Goal: Book appointment/travel/reservation

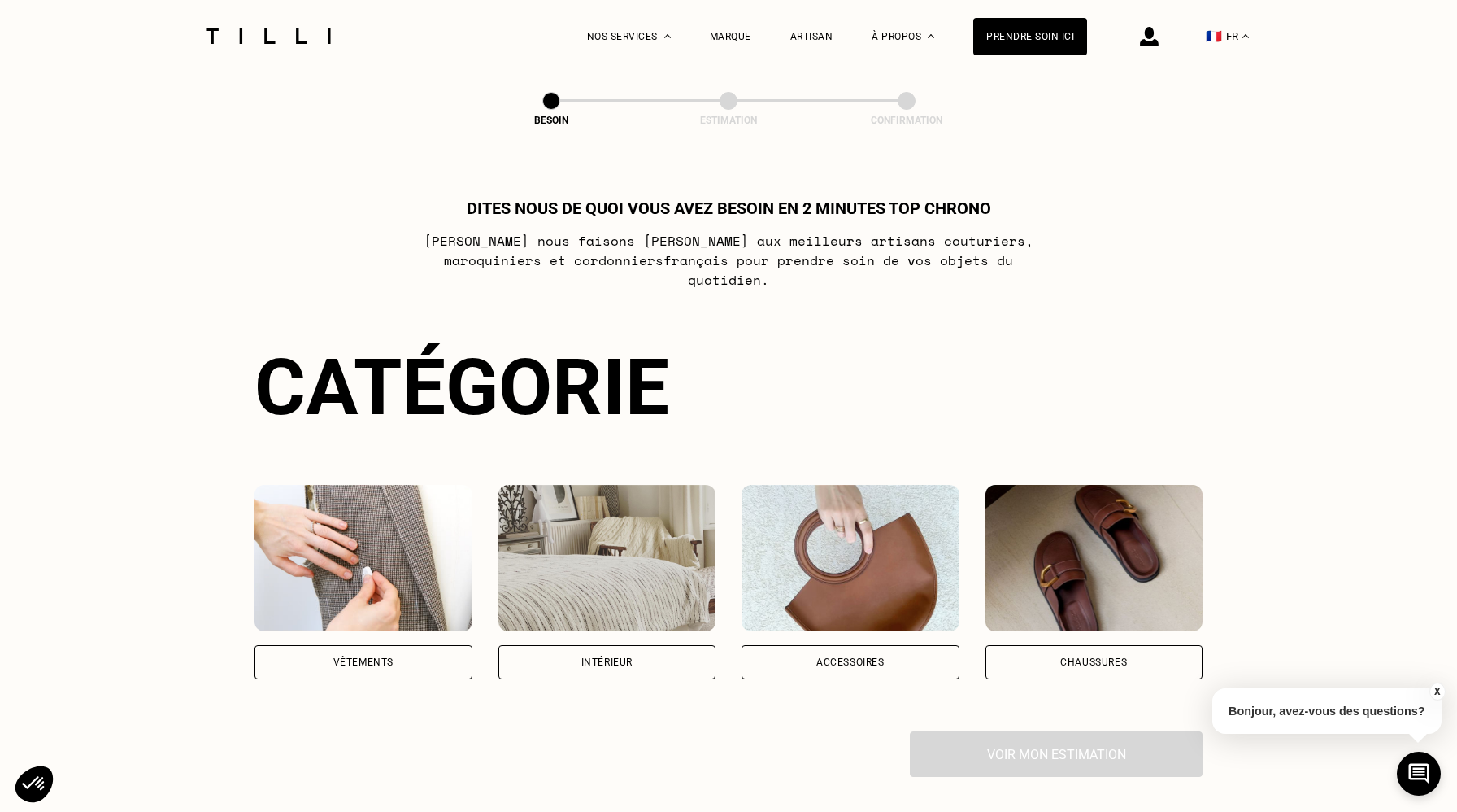
click at [366, 657] on div "Vêtements" at bounding box center [363, 662] width 60 height 10
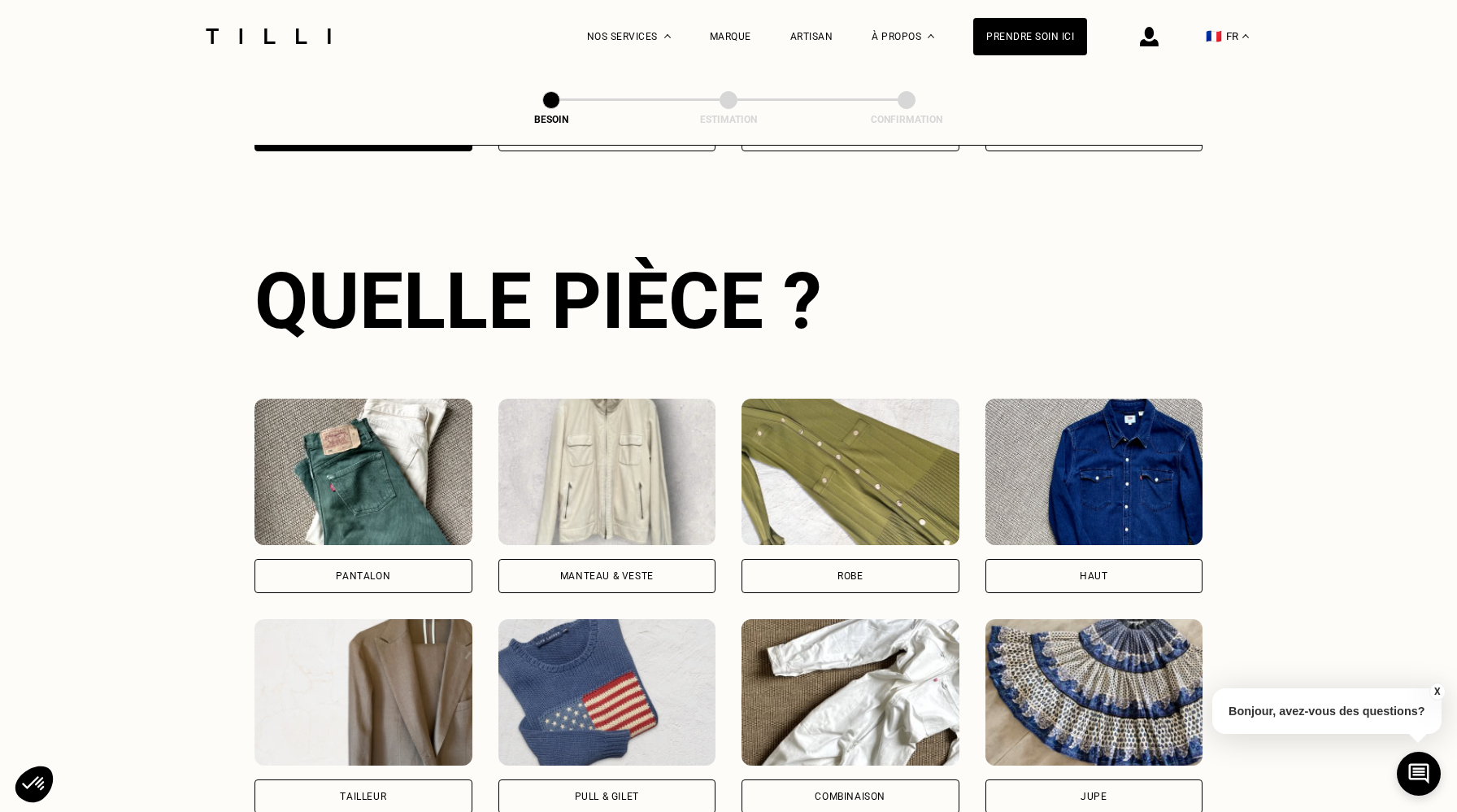
scroll to position [530, 0]
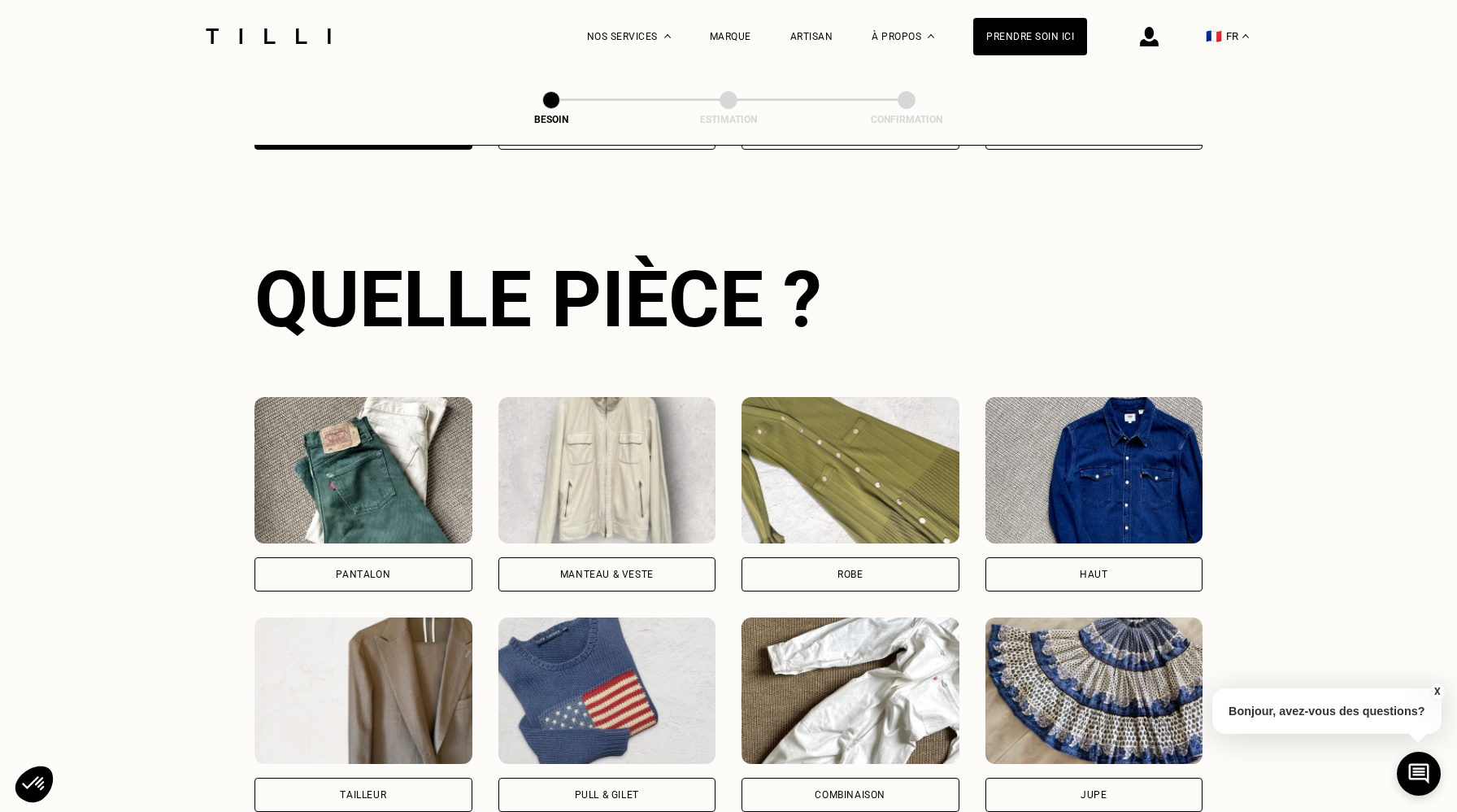
click at [392, 557] on div "Pantalon" at bounding box center [364, 574] width 218 height 34
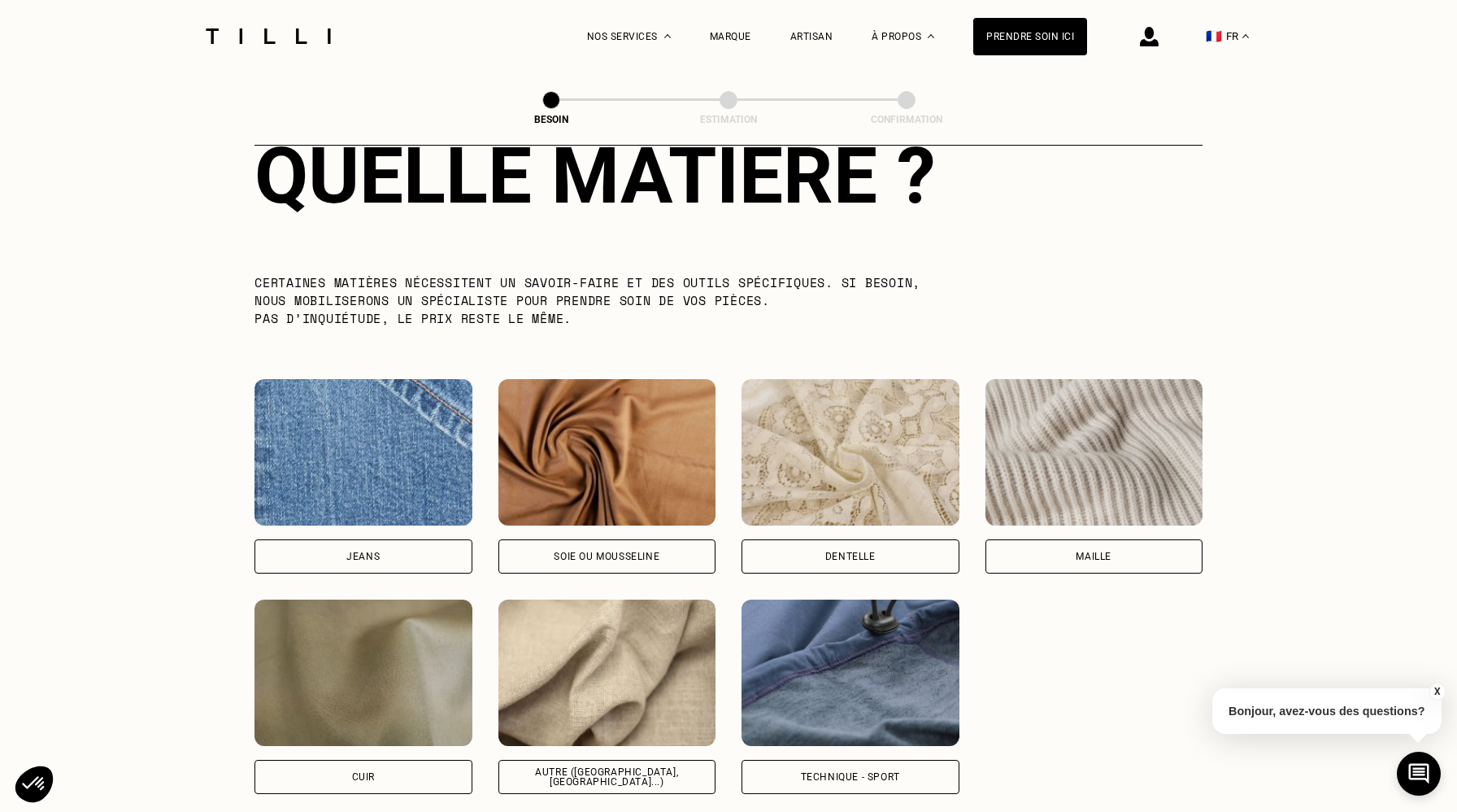
scroll to position [1541, 0]
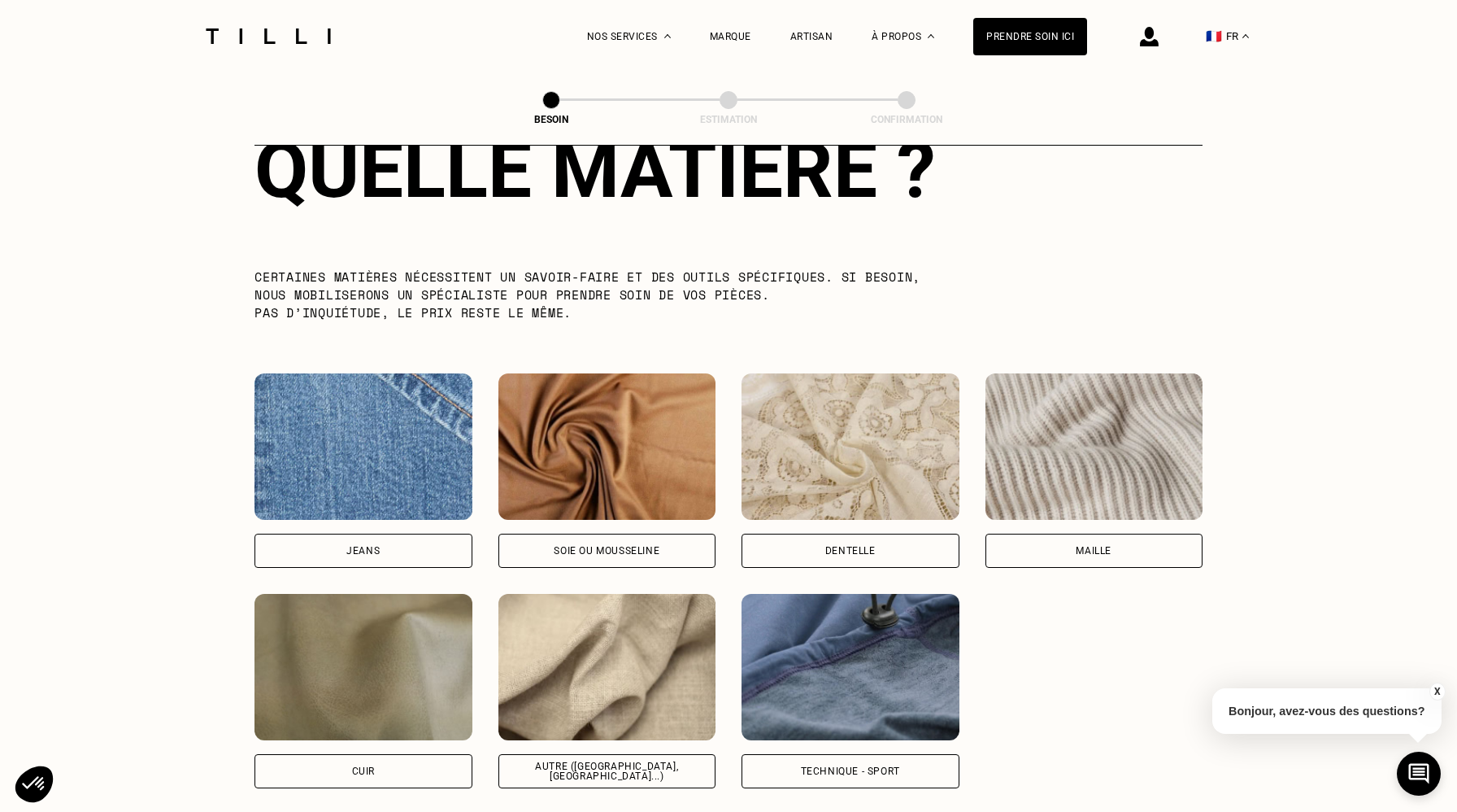
click at [598, 663] on img at bounding box center [607, 666] width 218 height 147
select select "FR"
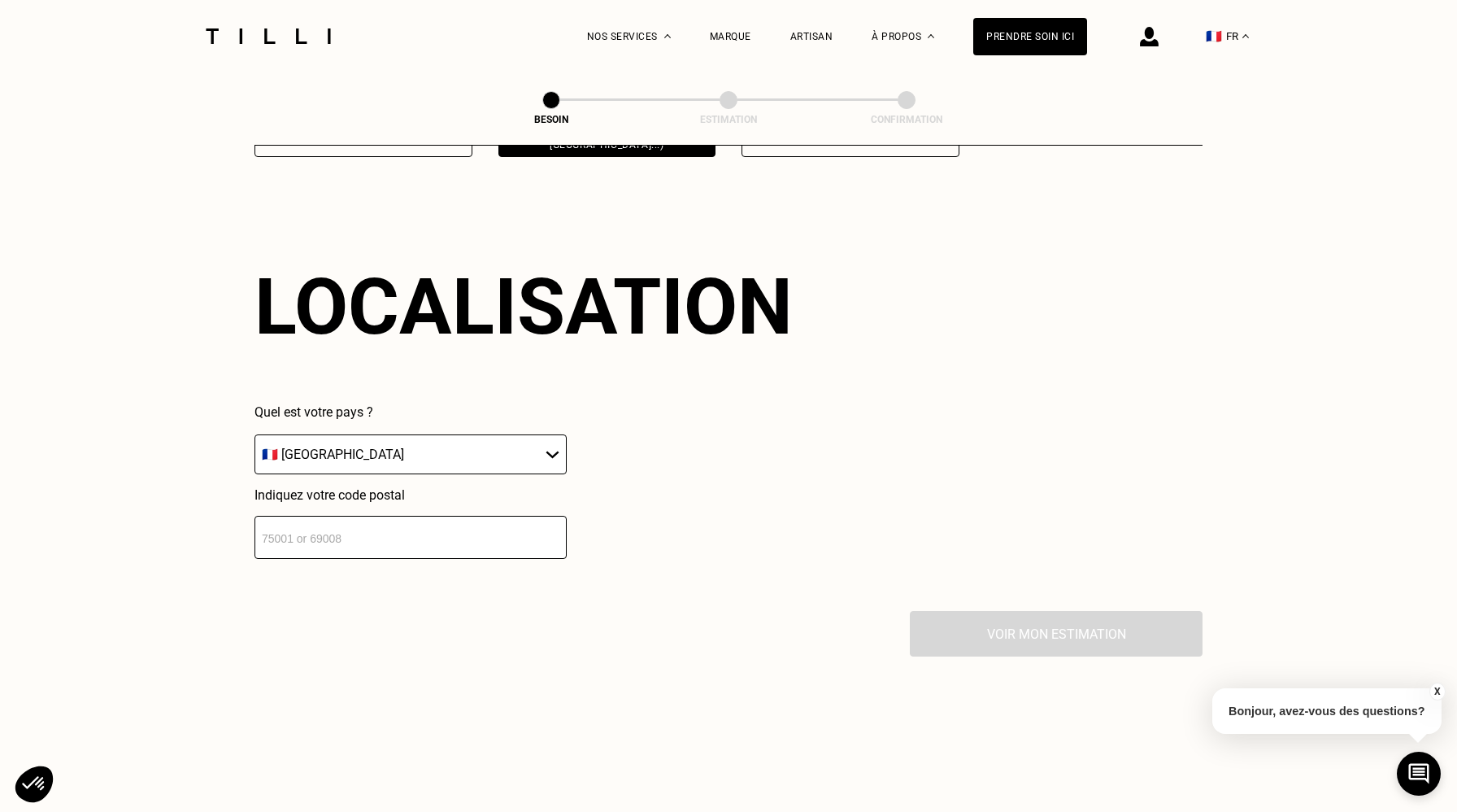
scroll to position [2181, 0]
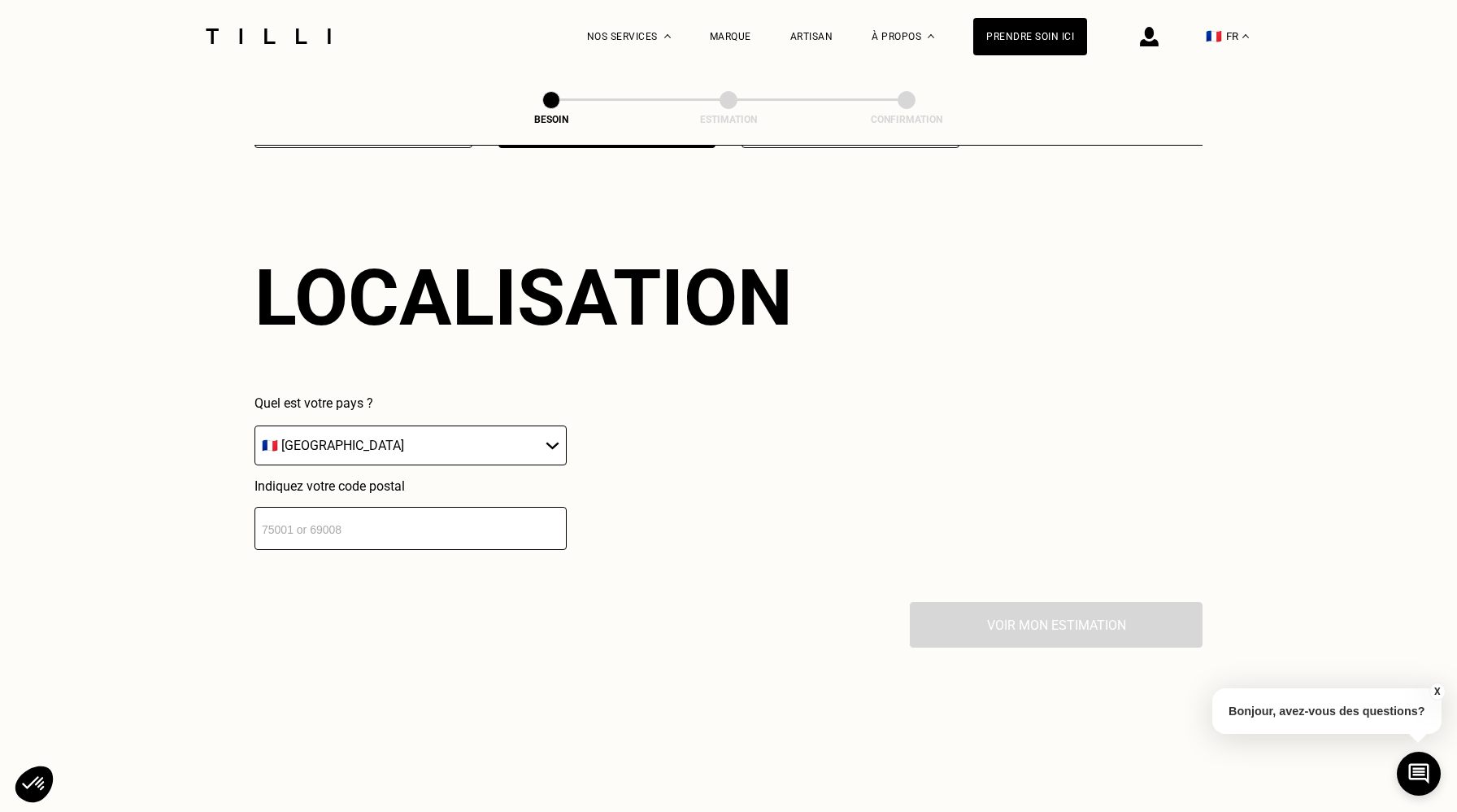
click at [538, 510] on input "number" at bounding box center [411, 528] width 312 height 43
type input "44100"
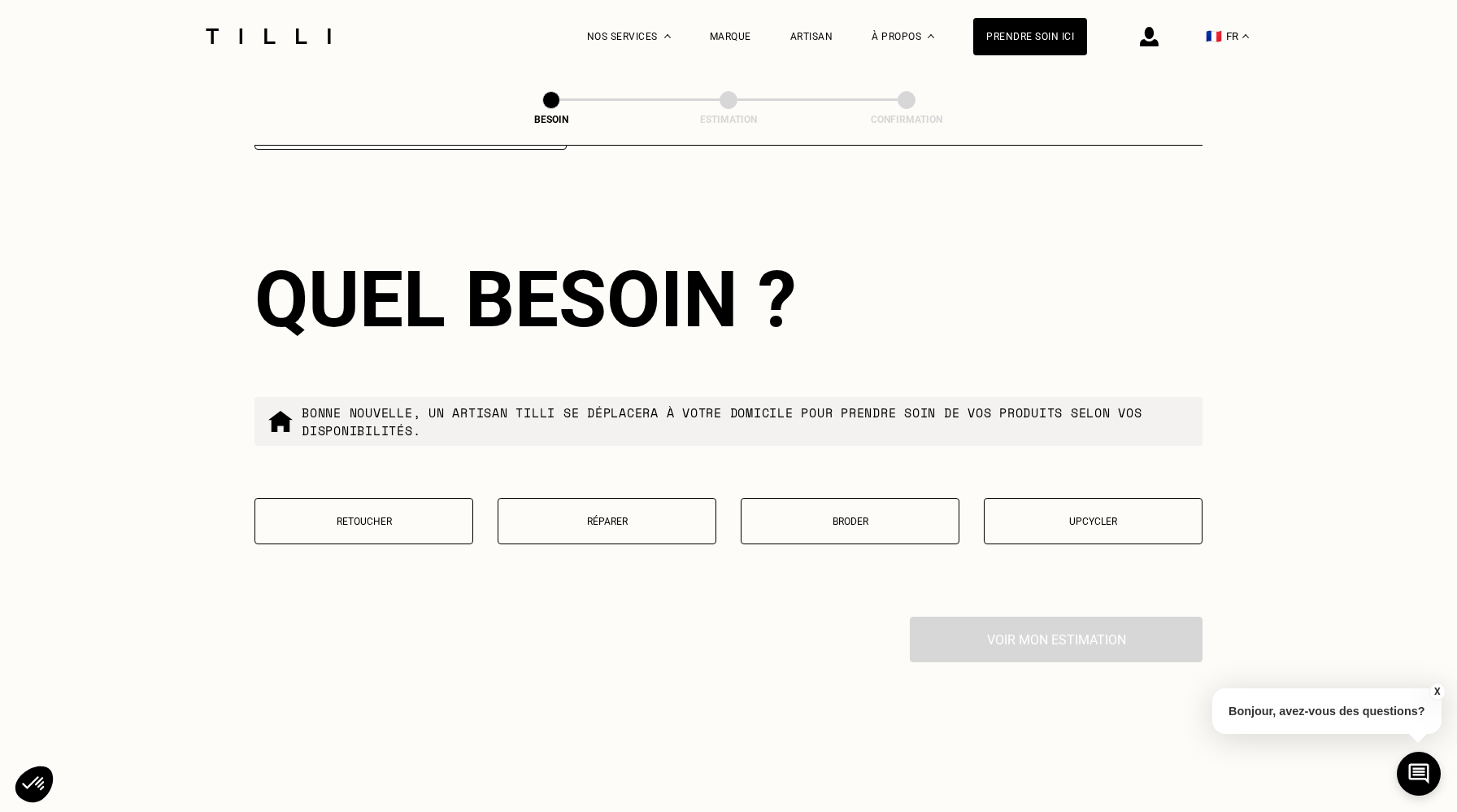
scroll to position [2583, 0]
click at [375, 514] on p "Retoucher" at bounding box center [364, 519] width 201 height 11
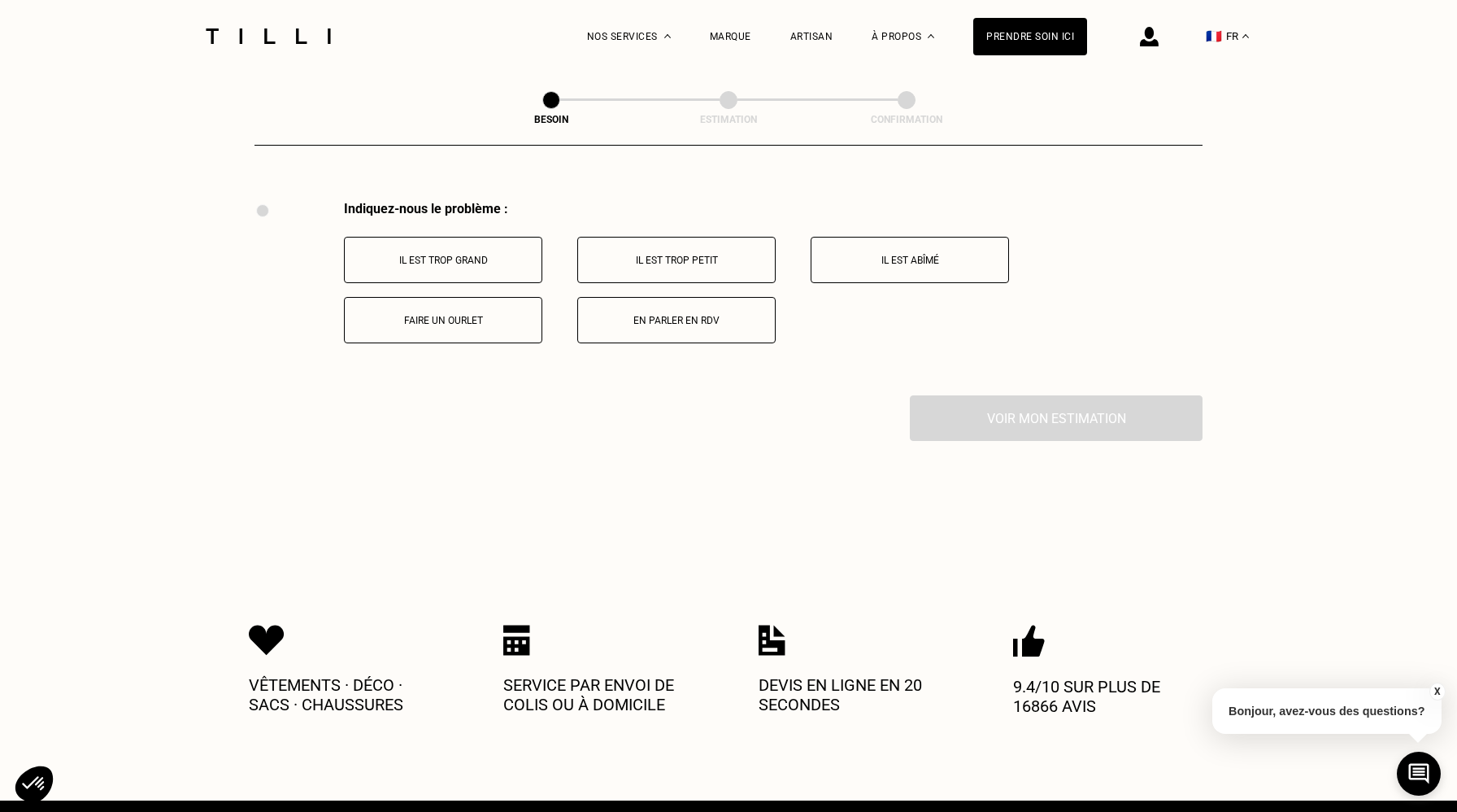
scroll to position [2999, 0]
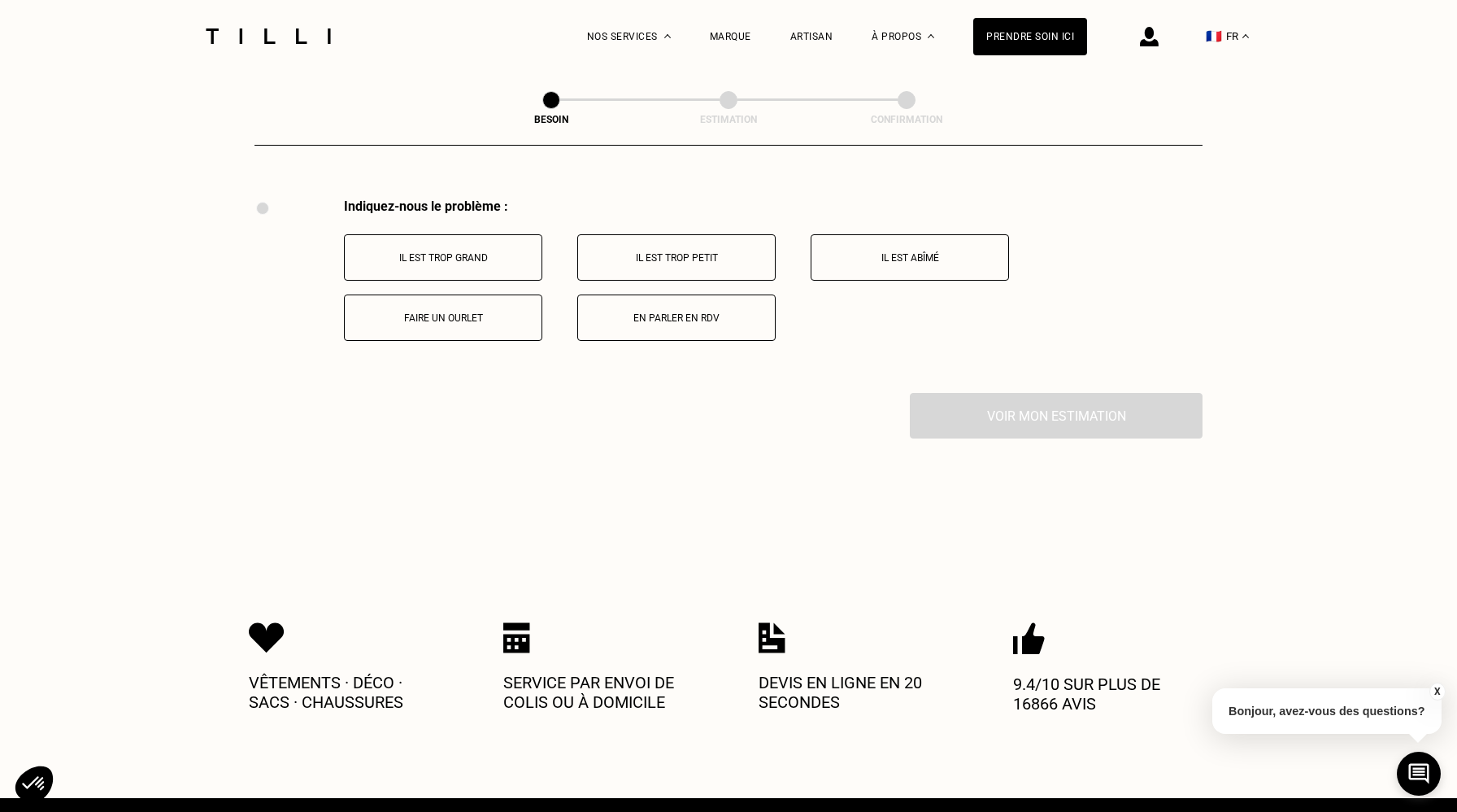
click at [503, 316] on button "Faire un ourlet" at bounding box center [443, 317] width 198 height 46
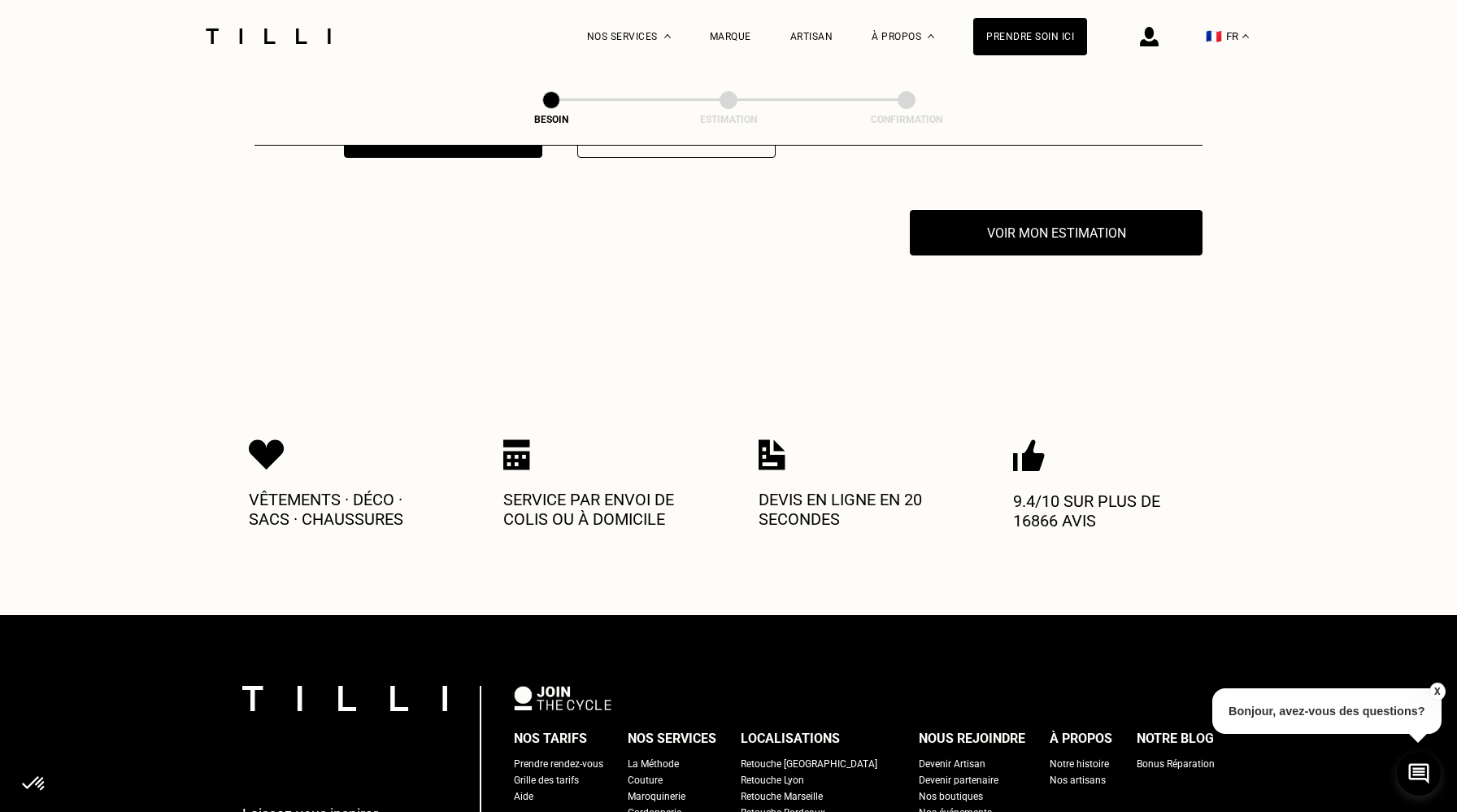
scroll to position [3194, 0]
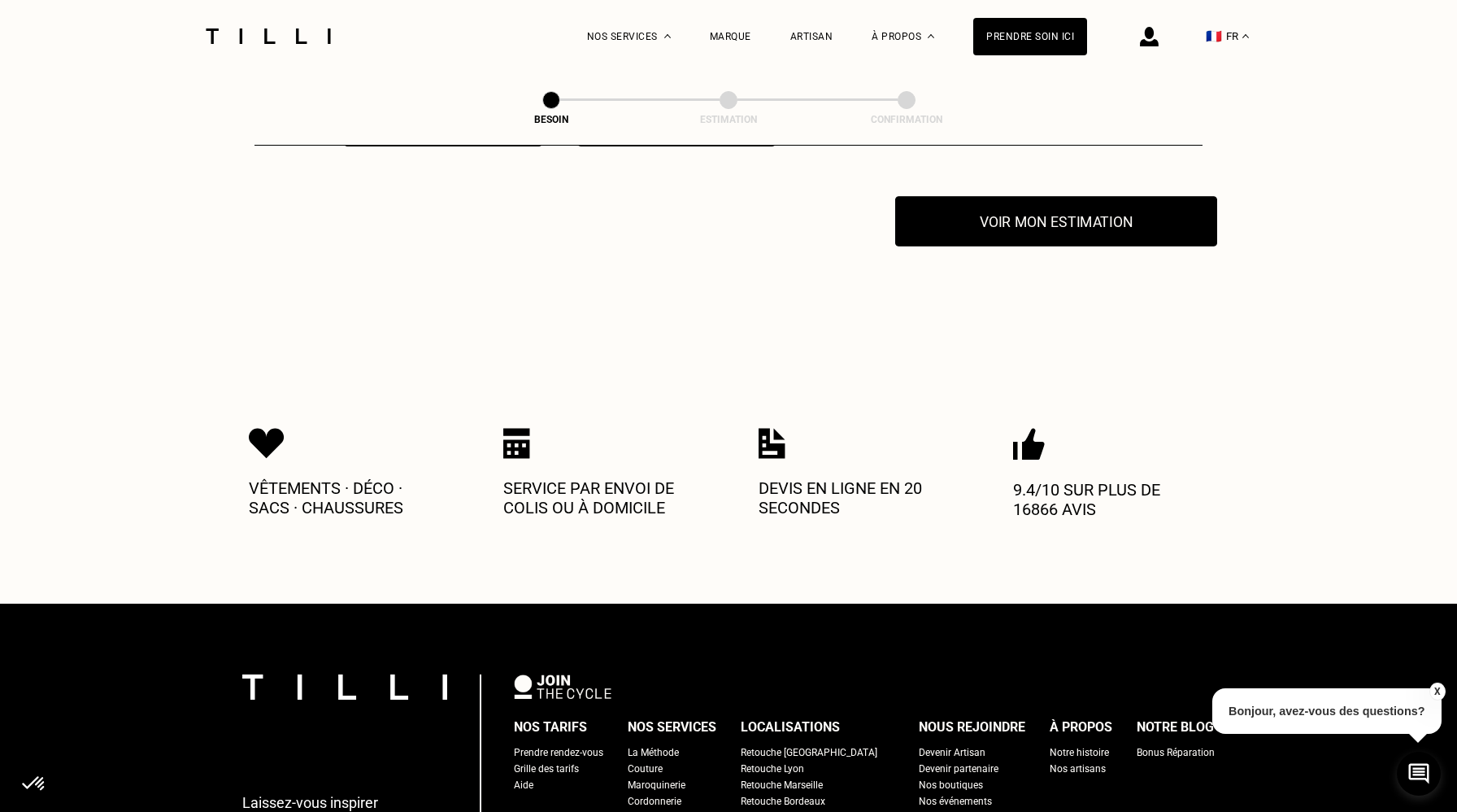
click at [1021, 207] on button "Voir mon estimation" at bounding box center [1056, 221] width 322 height 51
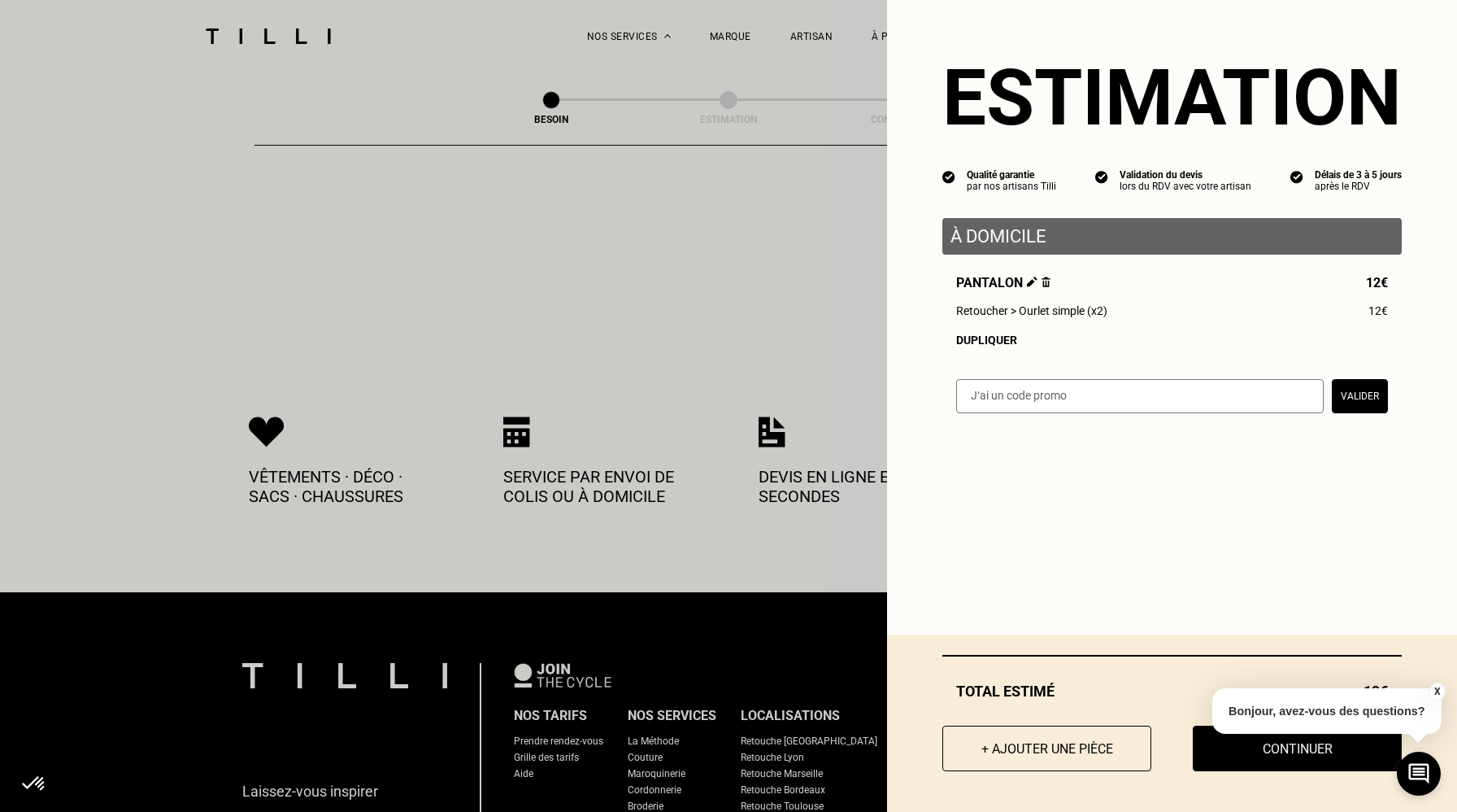
scroll to position [3209, 0]
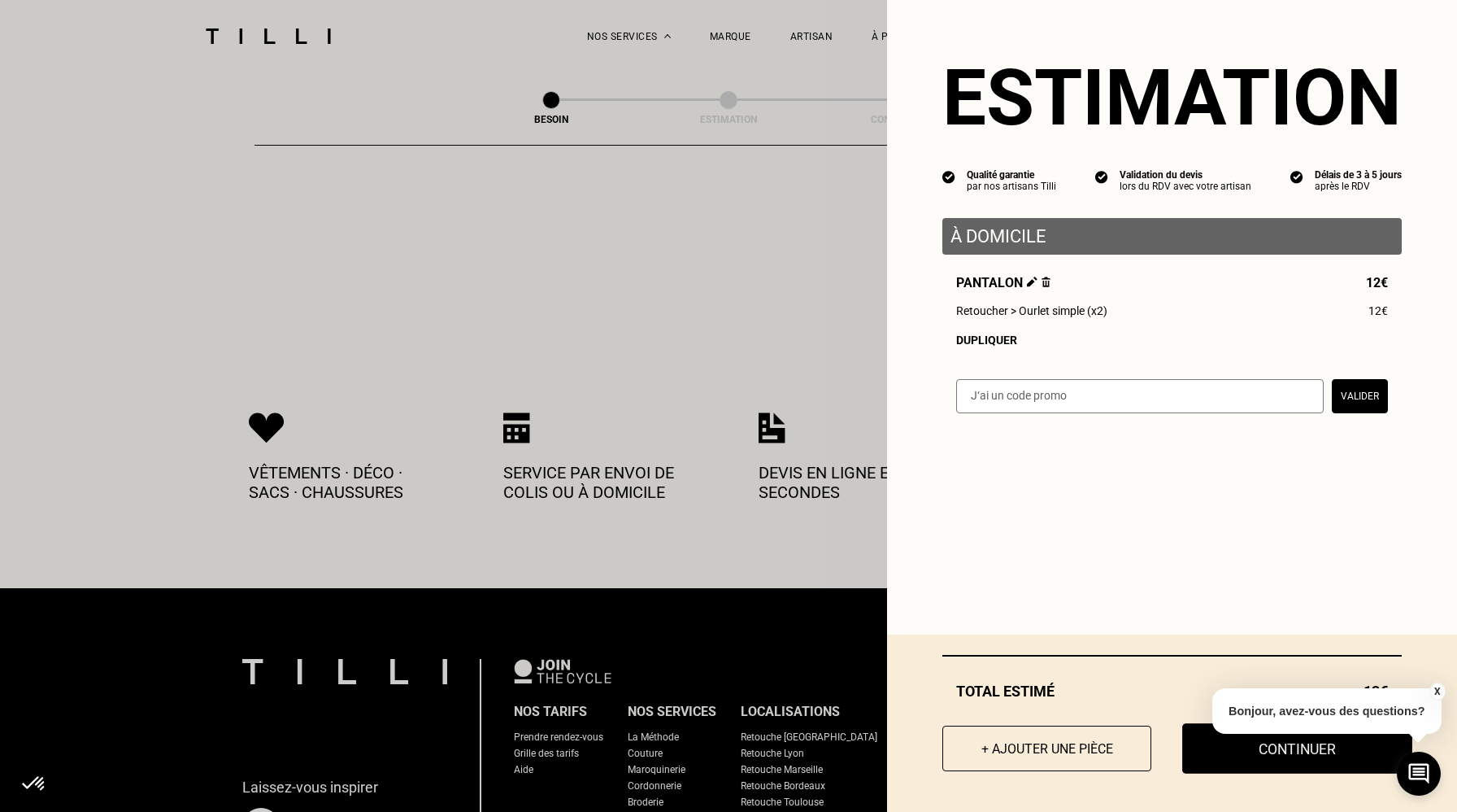
click at [1269, 757] on button "Continuer" at bounding box center [1296, 747] width 230 height 51
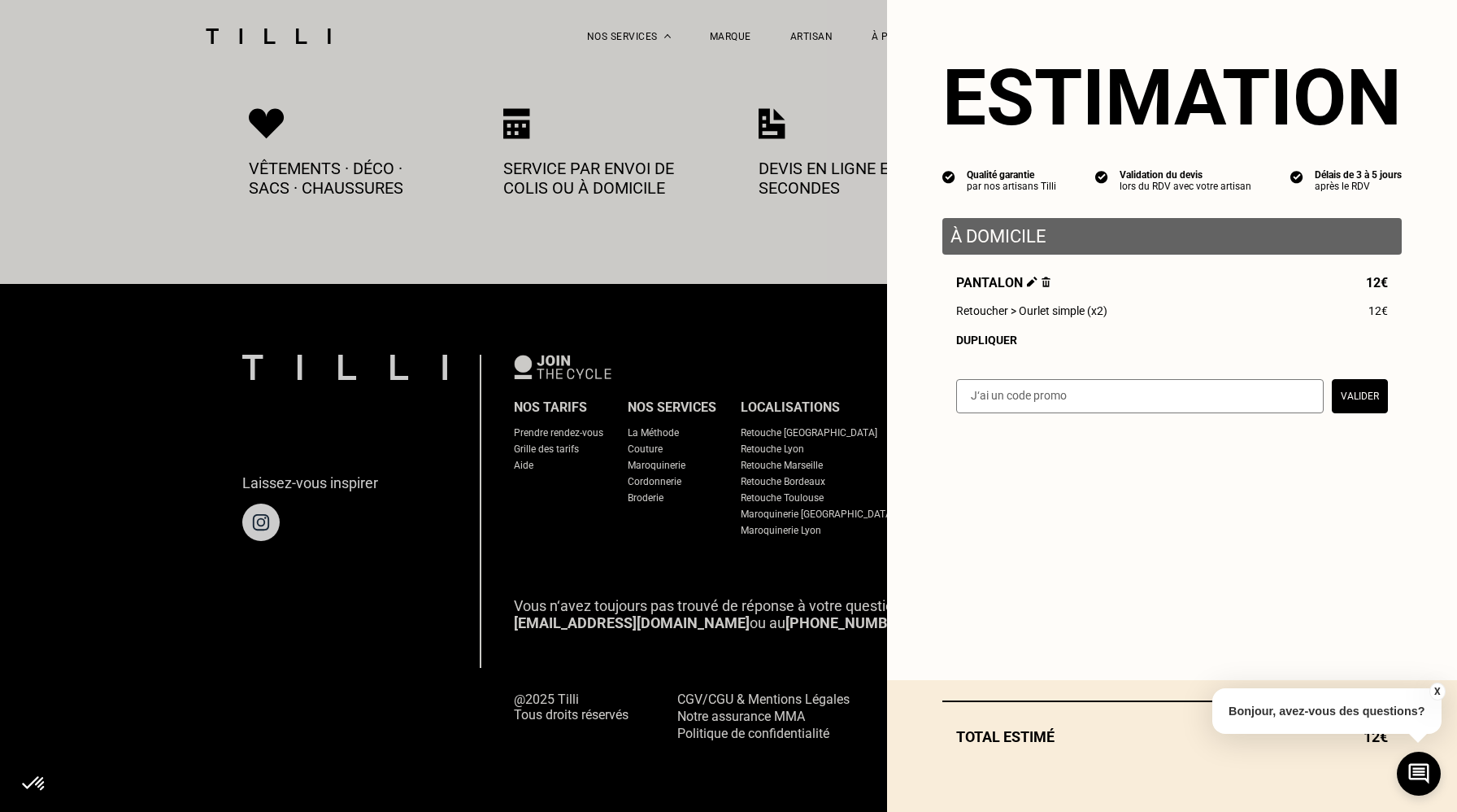
scroll to position [832, 0]
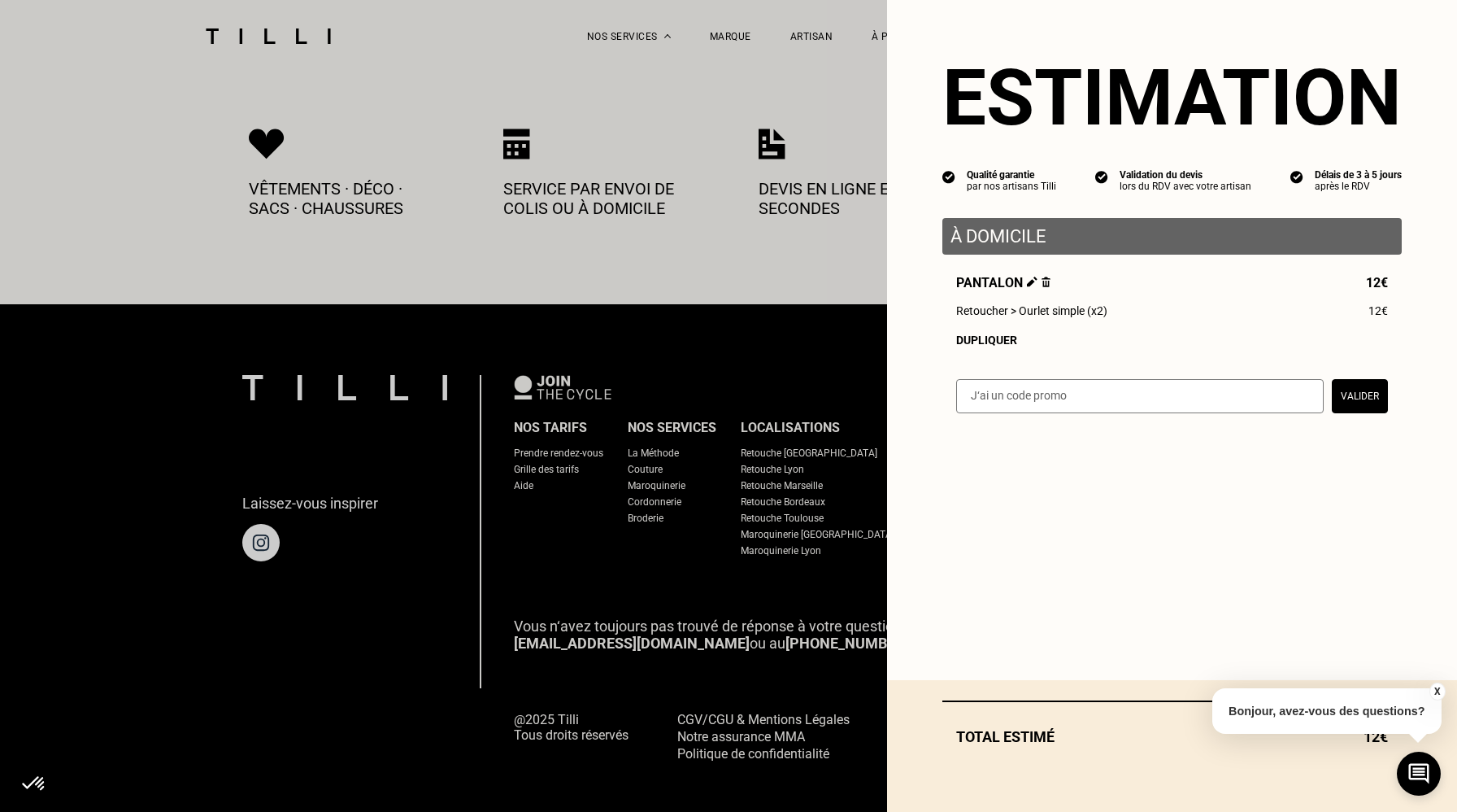
select select "FR"
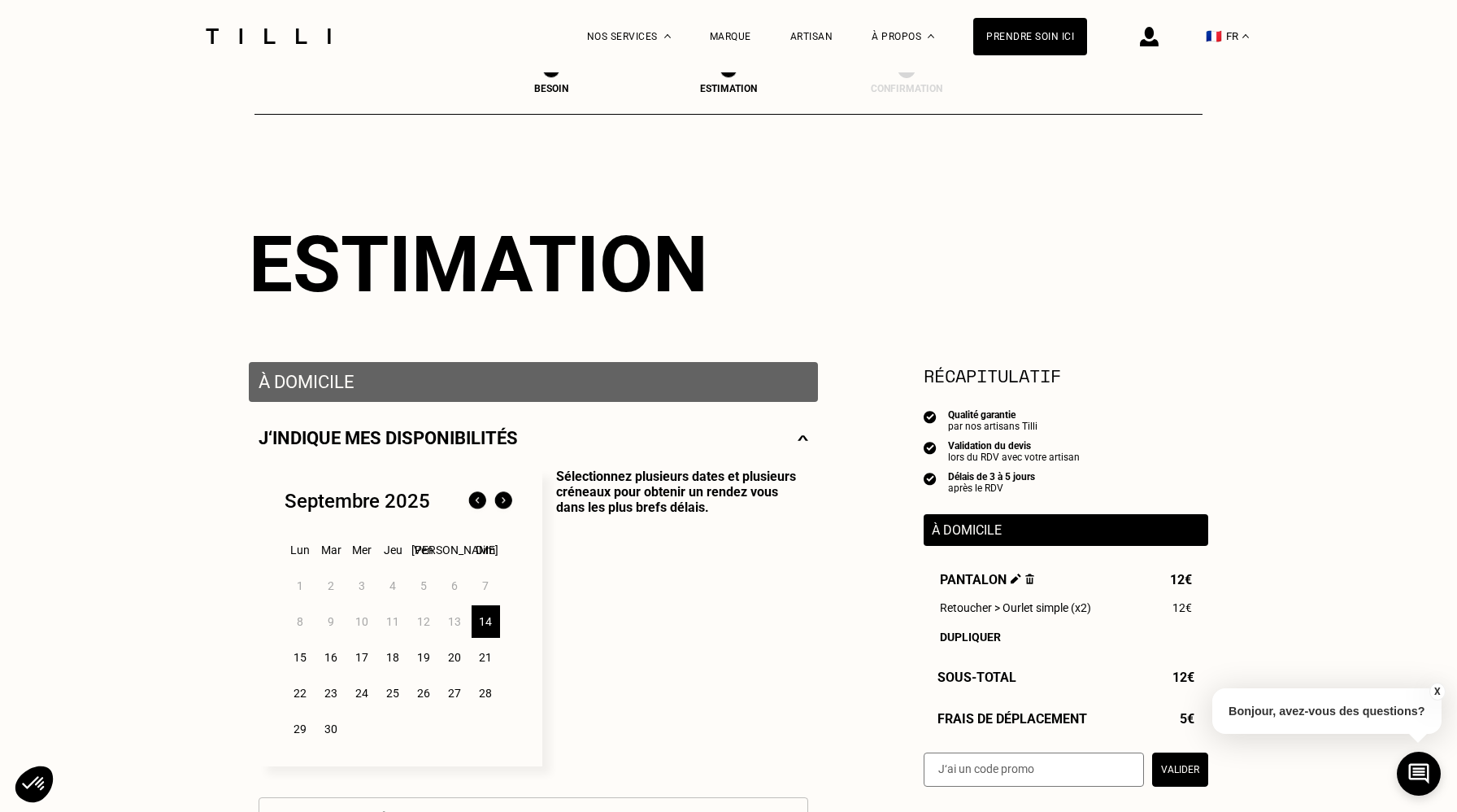
scroll to position [33, 0]
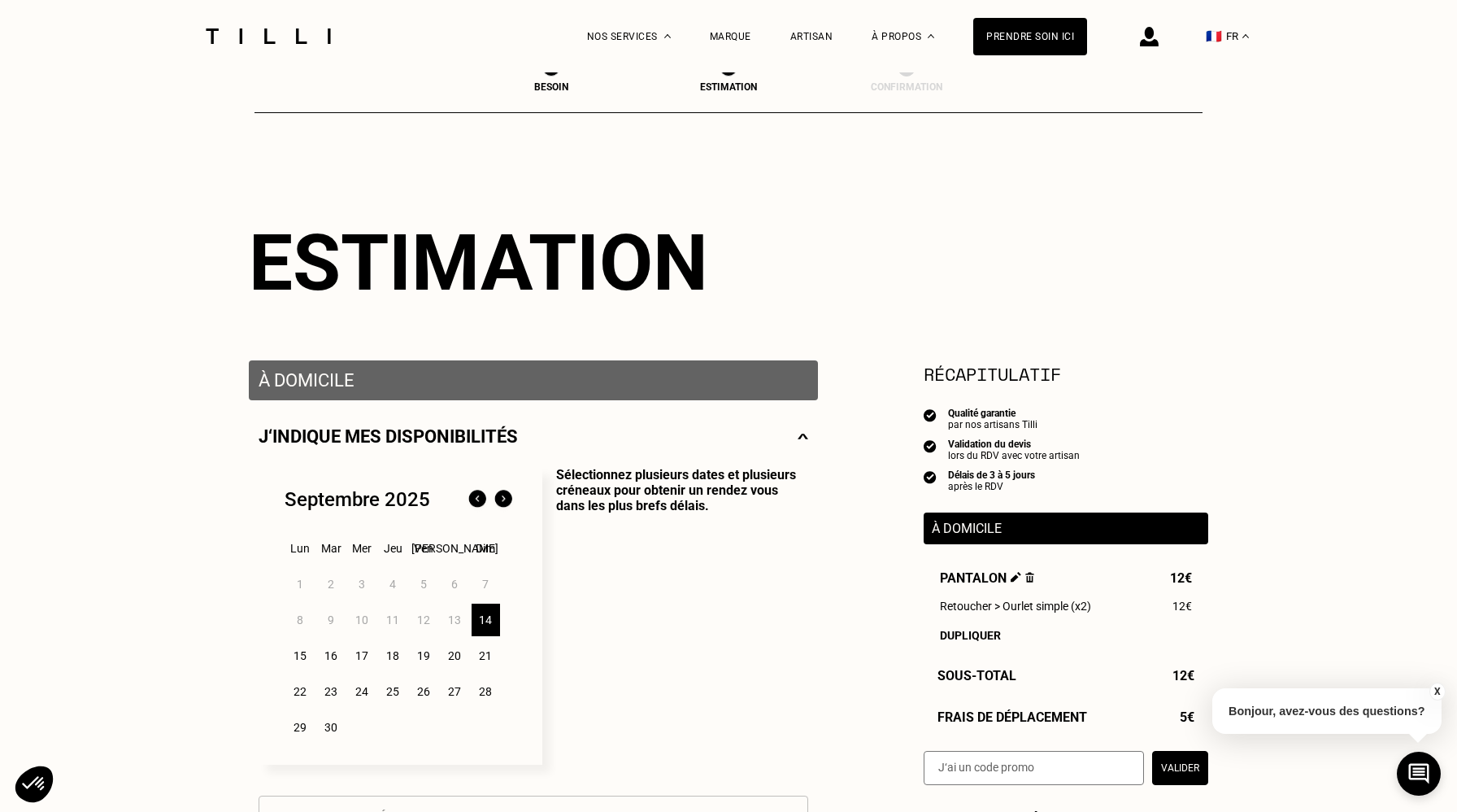
click at [507, 495] on img at bounding box center [503, 499] width 26 height 26
click at [476, 496] on img at bounding box center [477, 499] width 26 height 26
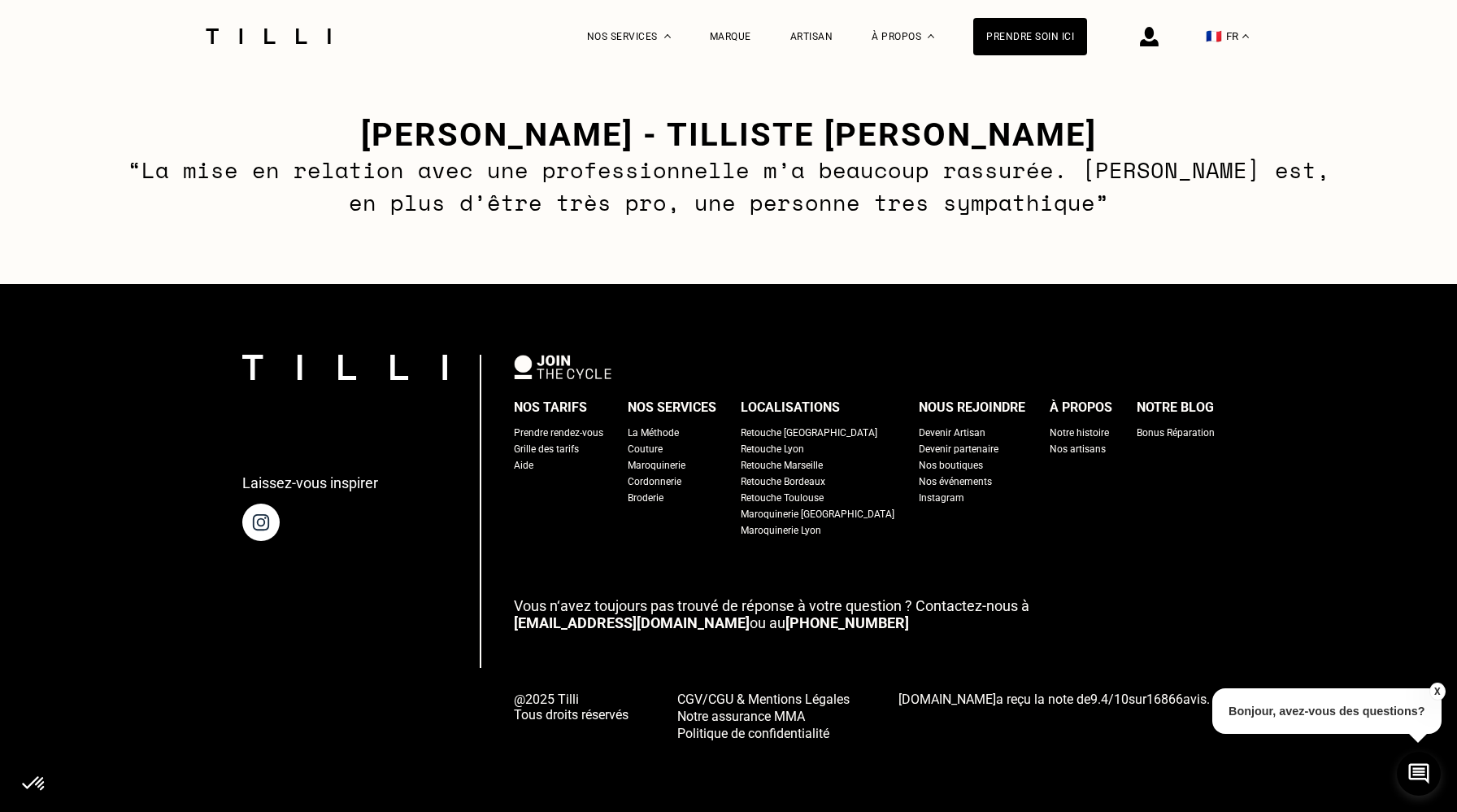
scroll to position [2424, 0]
